Goal: Information Seeking & Learning: Learn about a topic

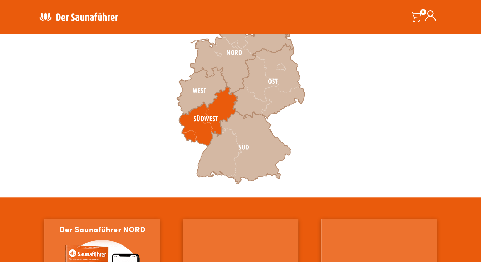
scroll to position [241, 0]
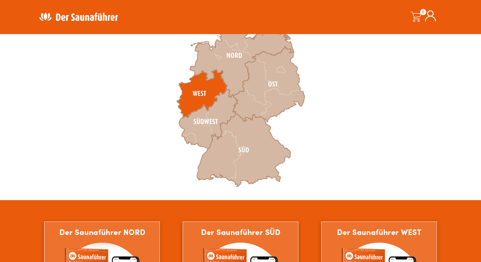
click at [204, 100] on icon at bounding box center [202, 94] width 50 height 48
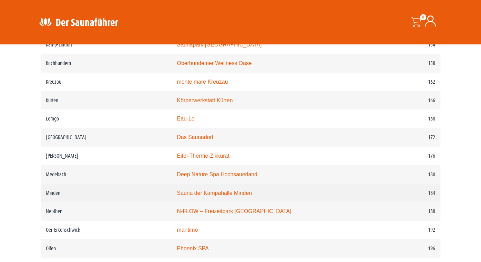
scroll to position [896, 0]
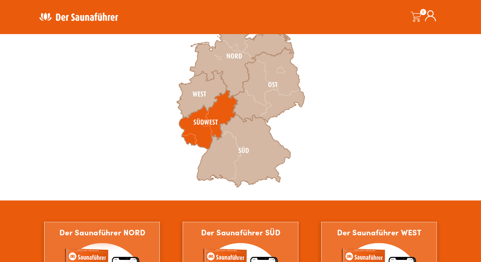
click at [206, 119] on icon at bounding box center [208, 119] width 59 height 59
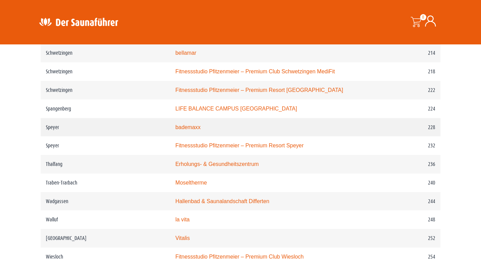
scroll to position [1378, 0]
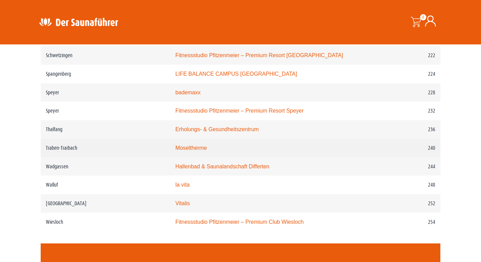
click at [194, 145] on link "Moseltherme" at bounding box center [190, 148] width 31 height 6
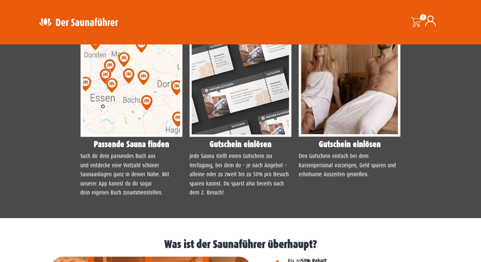
scroll to position [569, 0]
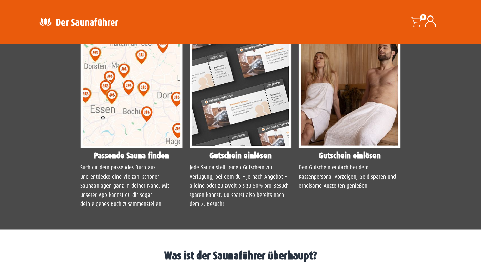
drag, startPoint x: 461, startPoint y: 0, endPoint x: 38, endPoint y: 103, distance: 435.2
click at [38, 103] on div "Schritt-für-Schritt Anleitung Tue dir und deinem Geldbeutel etwas Gutes! Passen…" at bounding box center [240, 101] width 413 height 239
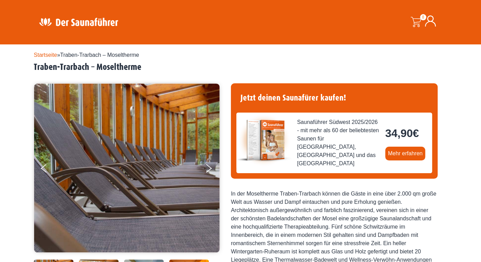
scroll to position [0, 0]
